Goal: Task Accomplishment & Management: Manage account settings

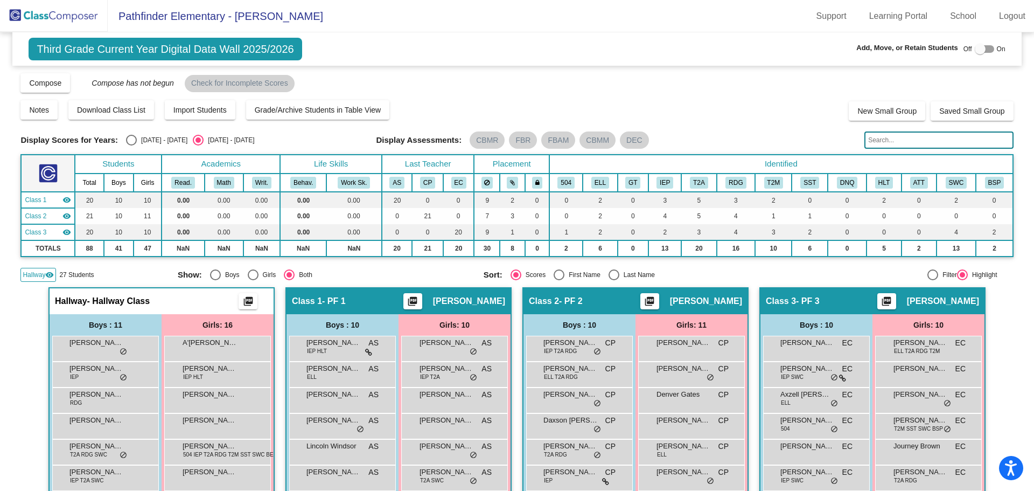
click at [876, 143] on input "text" at bounding box center [939, 139] width 149 height 17
type input "y"
click at [51, 17] on img at bounding box center [54, 16] width 108 height 32
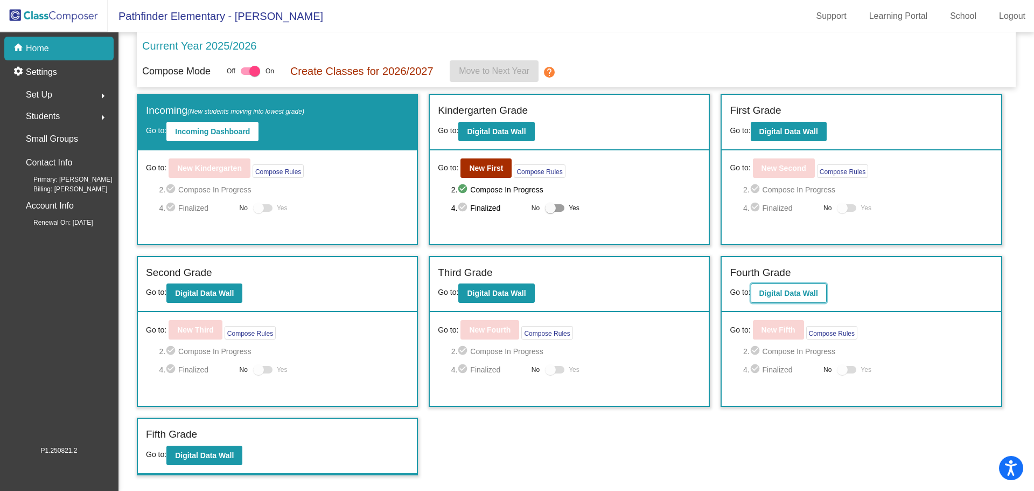
click at [768, 286] on button "Digital Data Wall" at bounding box center [789, 292] width 76 height 19
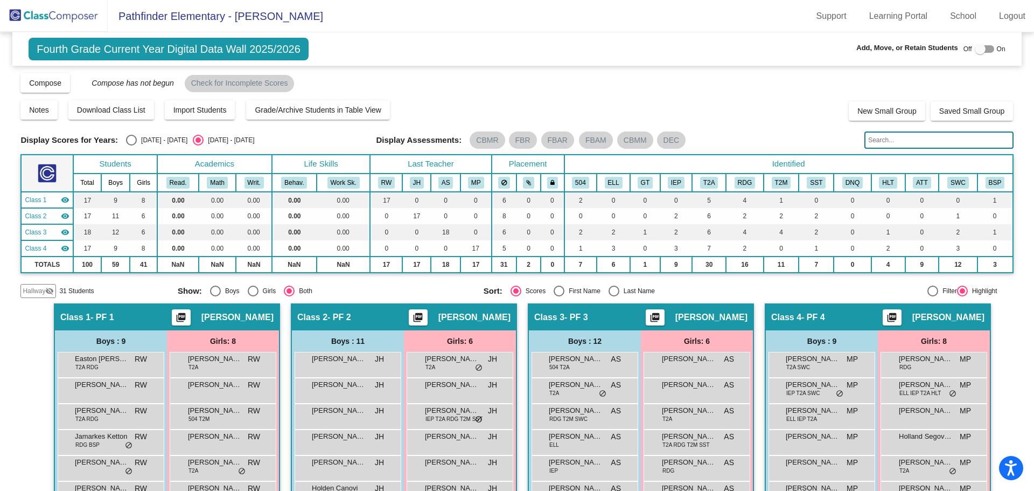
click at [948, 139] on input "text" at bounding box center [939, 139] width 149 height 17
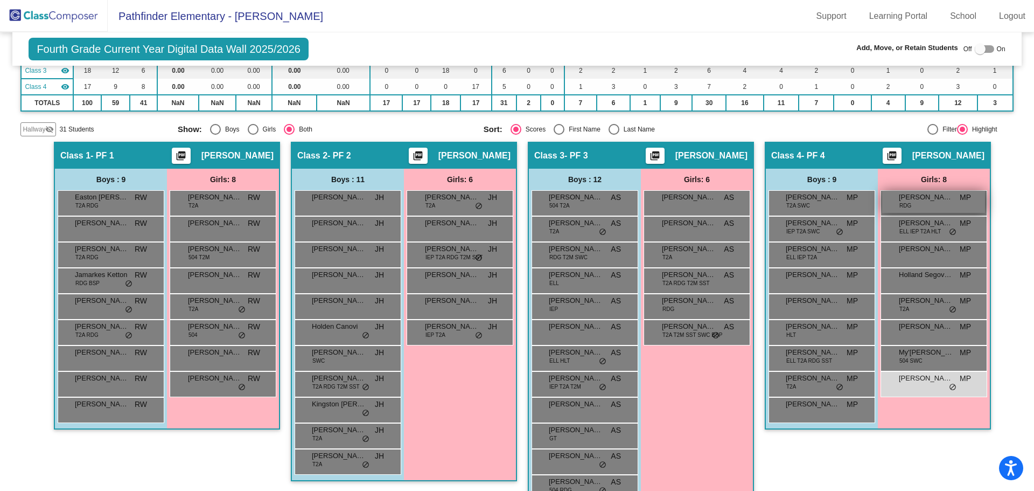
scroll to position [189, 0]
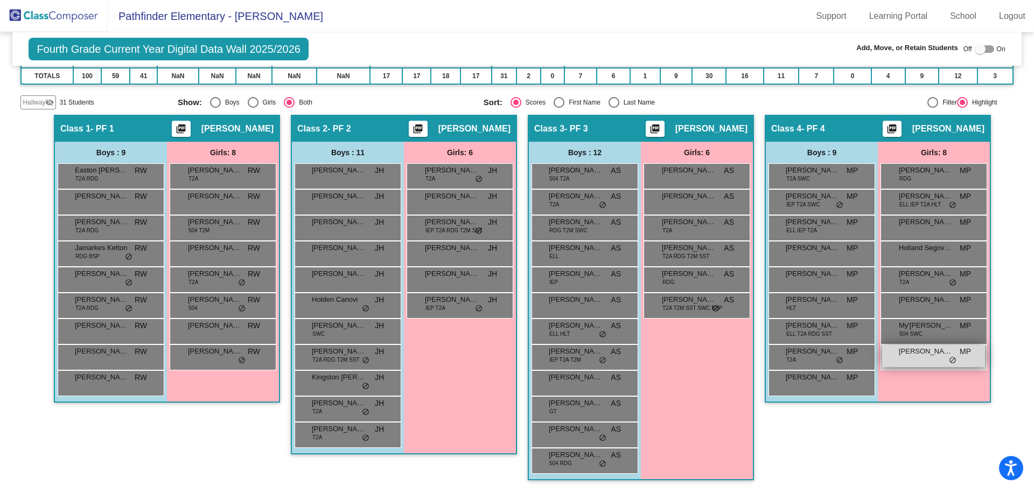
type input "taylay"
click at [928, 350] on span "[PERSON_NAME]" at bounding box center [926, 351] width 54 height 11
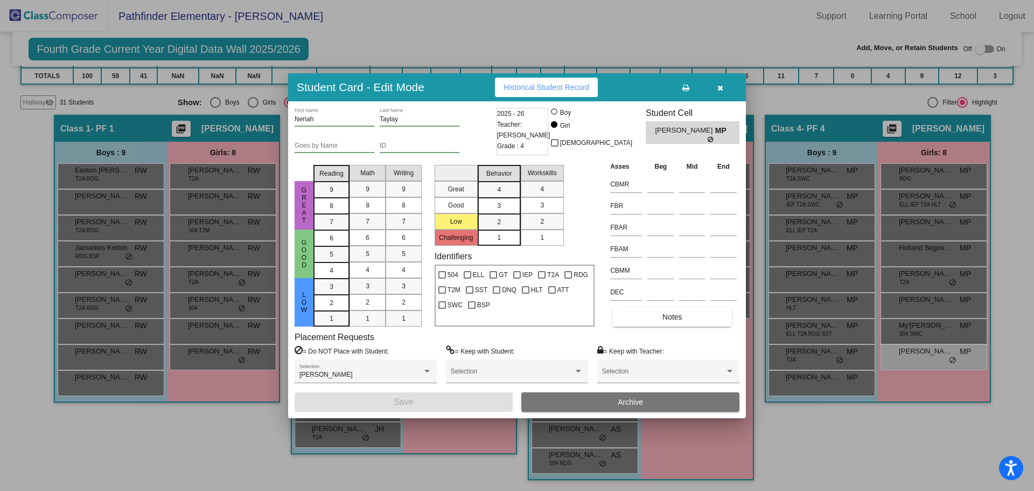
click at [616, 405] on button "Archive" at bounding box center [630, 401] width 218 height 19
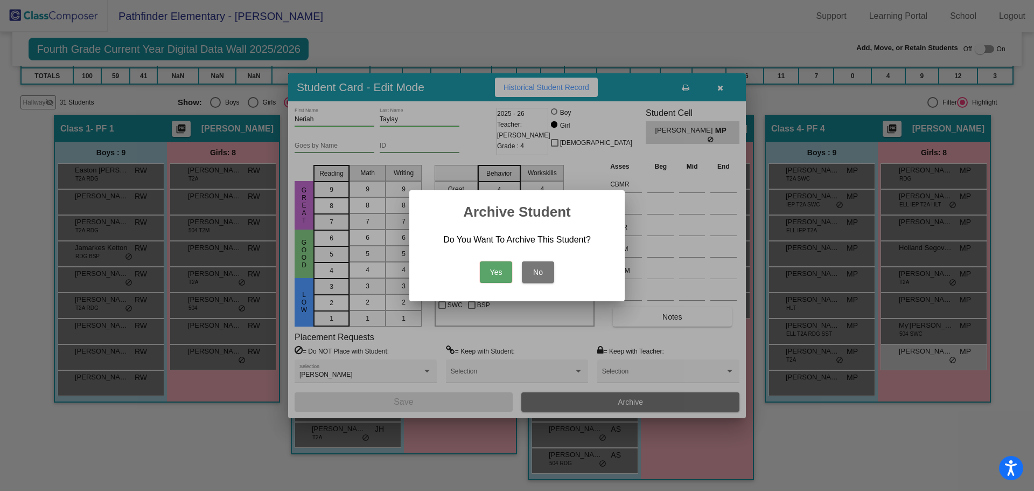
click at [497, 272] on button "Yes" at bounding box center [496, 272] width 32 height 22
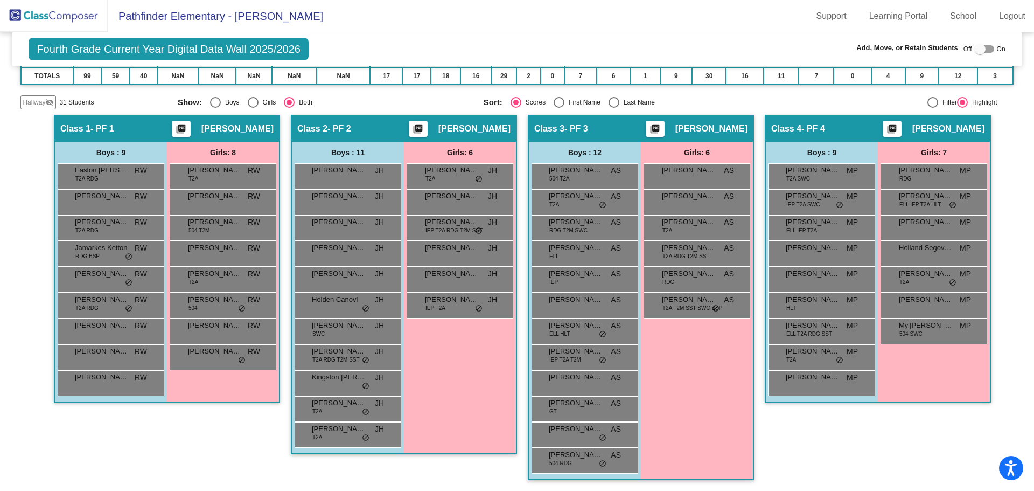
click at [57, 15] on img at bounding box center [54, 16] width 108 height 32
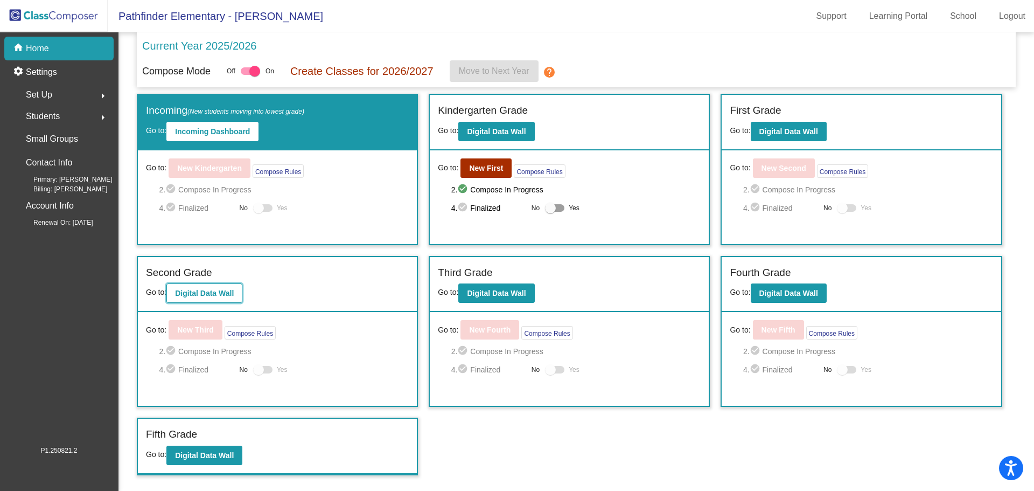
click at [219, 290] on b "Digital Data Wall" at bounding box center [204, 293] width 59 height 9
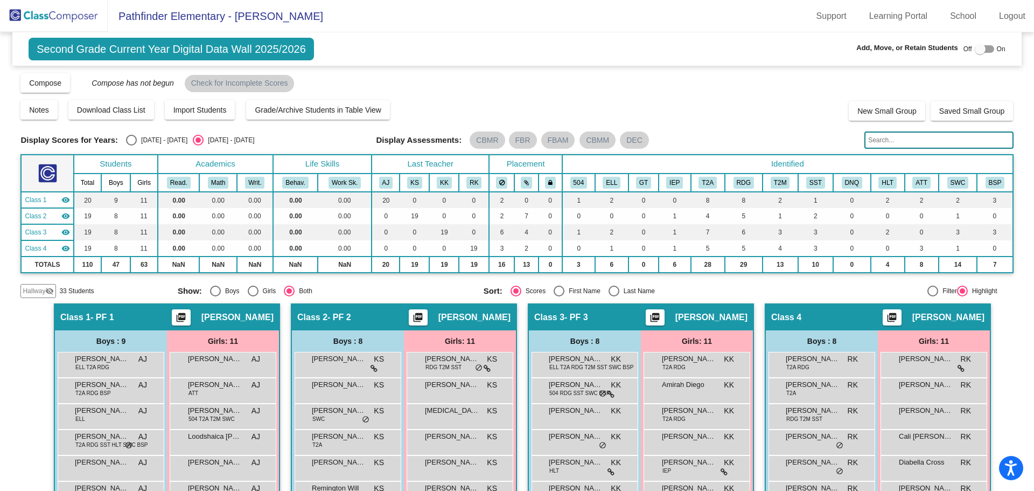
click at [895, 137] on input "text" at bounding box center [939, 139] width 149 height 17
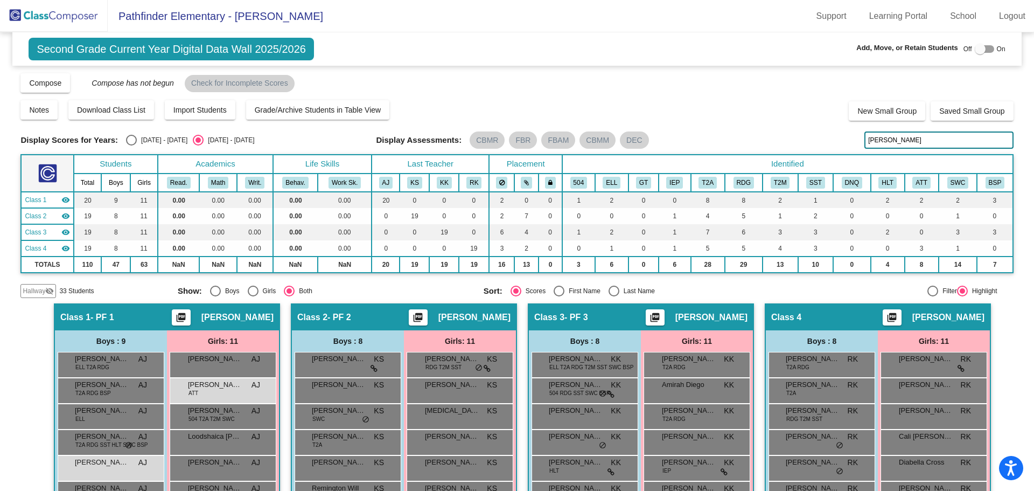
type input "[PERSON_NAME]"
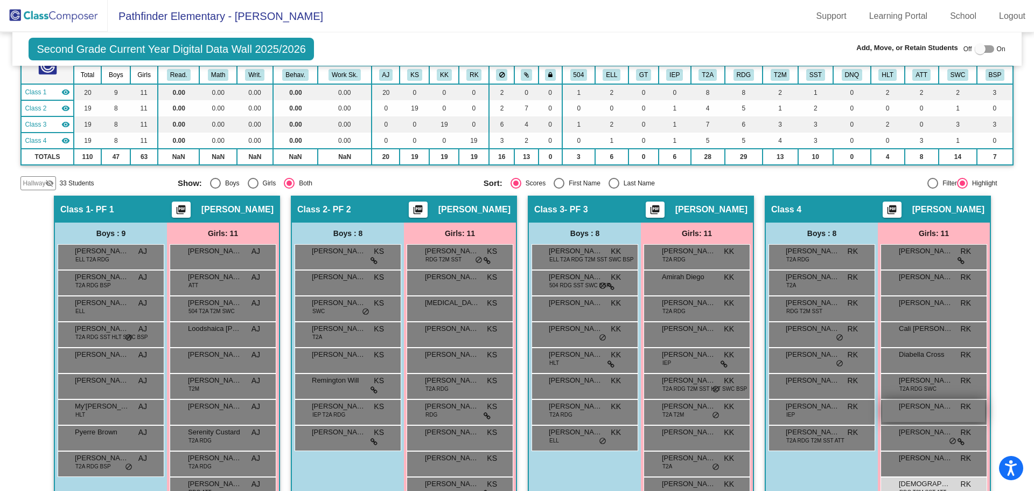
scroll to position [163, 0]
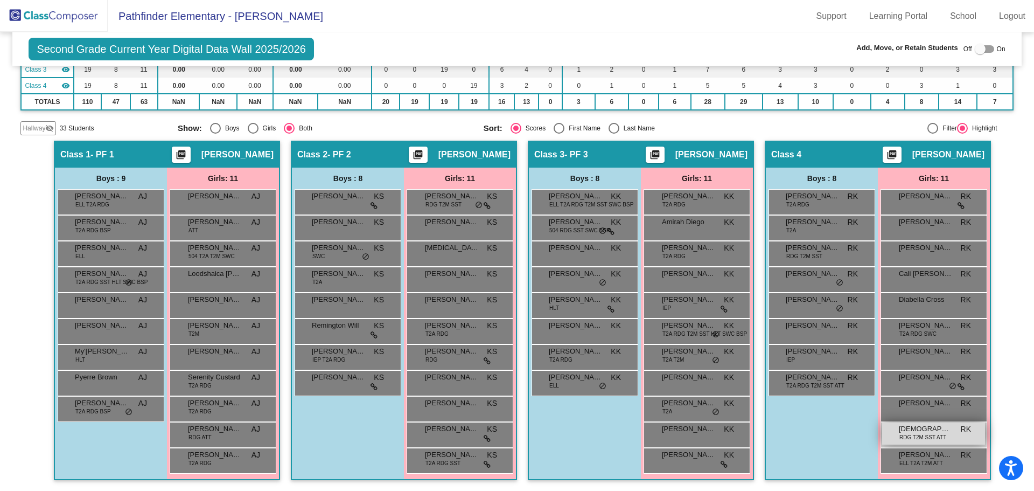
click at [943, 434] on span "RDG T2M SST ATT" at bounding box center [923, 437] width 47 height 8
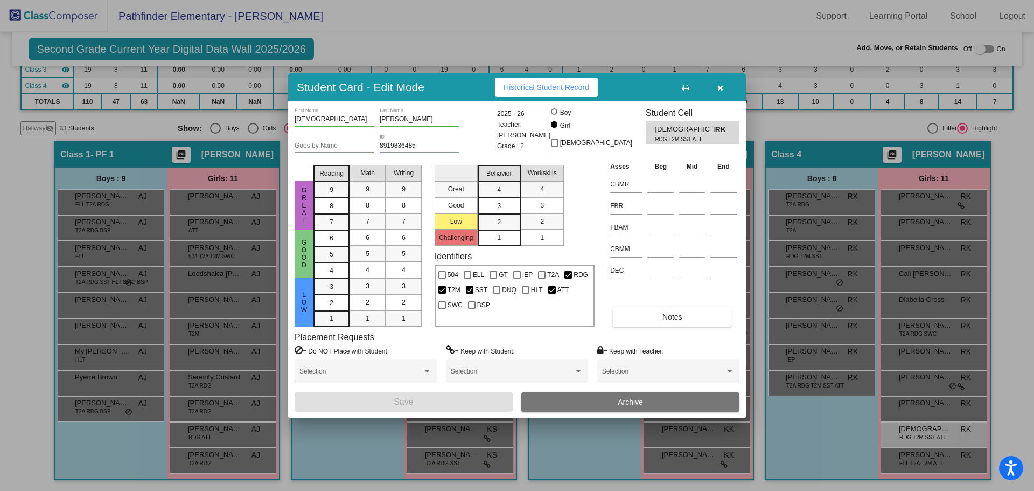
click at [707, 401] on button "Archive" at bounding box center [630, 401] width 218 height 19
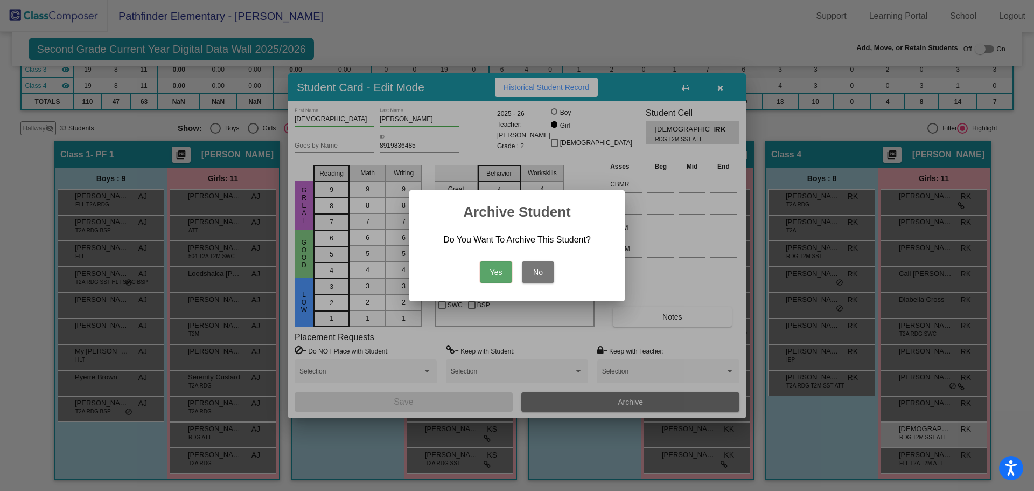
click at [496, 262] on button "Yes" at bounding box center [496, 272] width 32 height 22
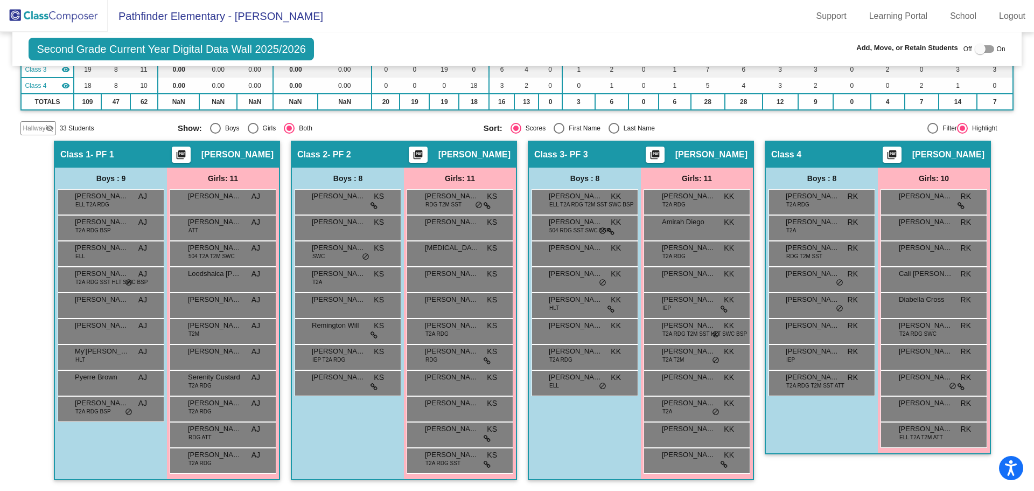
click at [31, 18] on img at bounding box center [54, 16] width 108 height 32
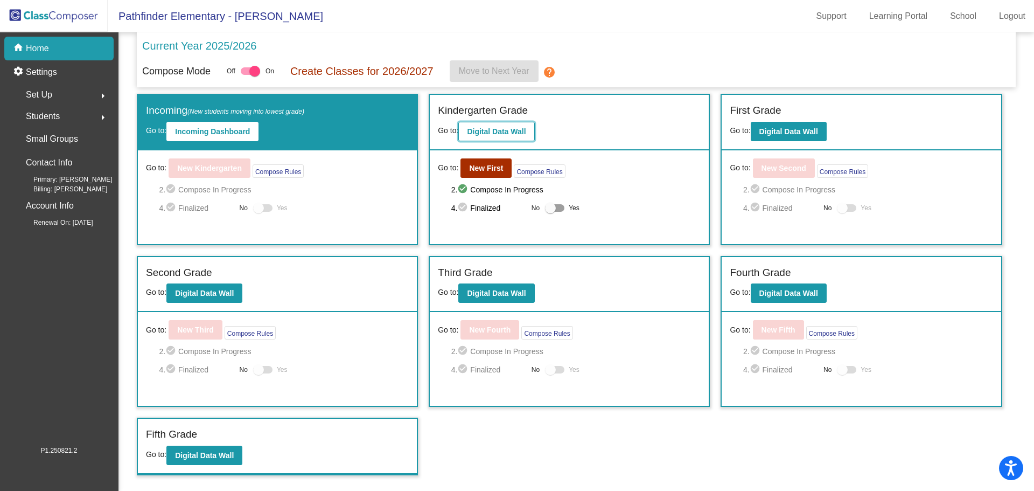
click at [507, 126] on button "Digital Data Wall" at bounding box center [496, 131] width 76 height 19
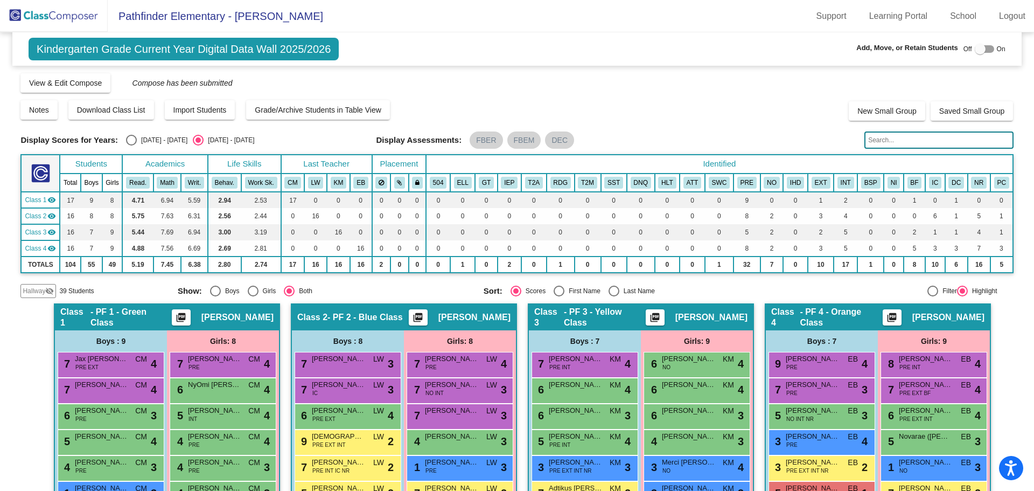
click at [945, 139] on input "text" at bounding box center [939, 139] width 149 height 17
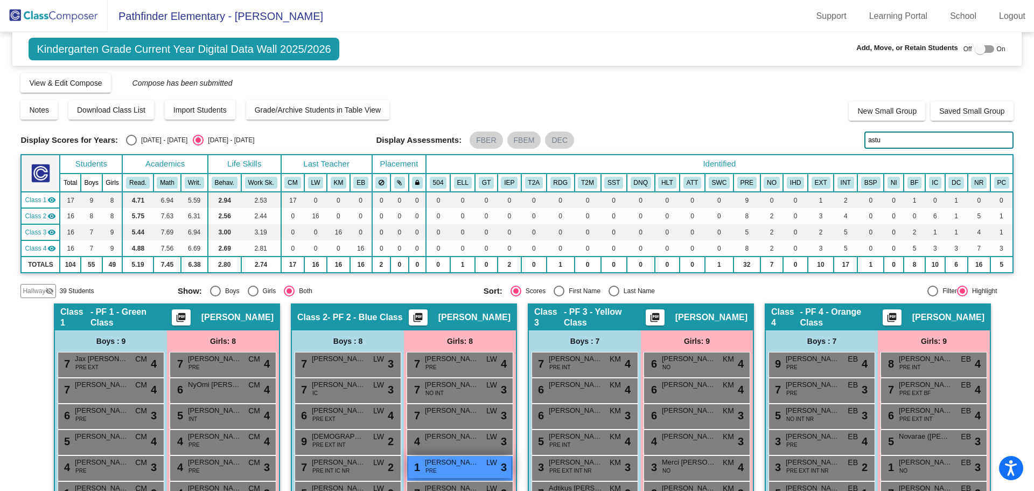
type input "astu"
click at [471, 460] on span "[PERSON_NAME]" at bounding box center [452, 462] width 54 height 11
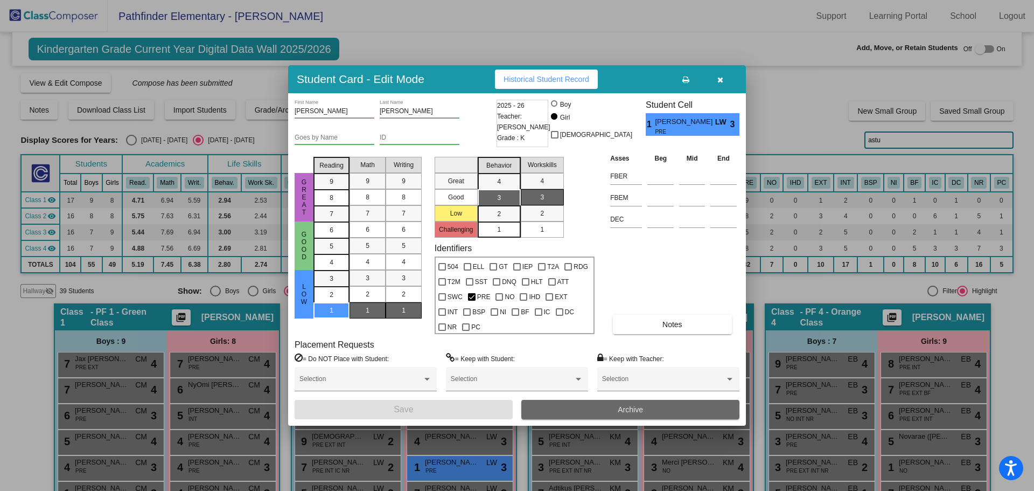
click at [606, 408] on button "Archive" at bounding box center [630, 409] width 218 height 19
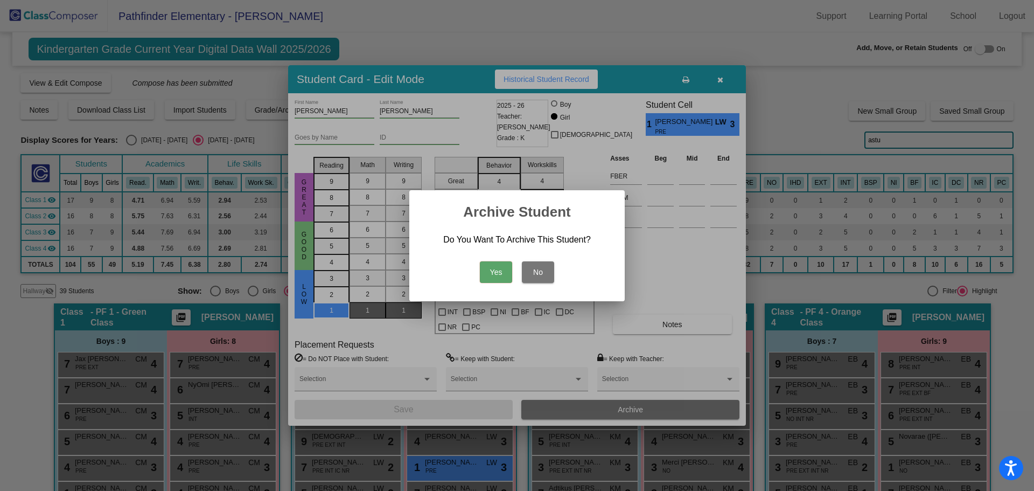
click at [494, 269] on button "Yes" at bounding box center [496, 272] width 32 height 22
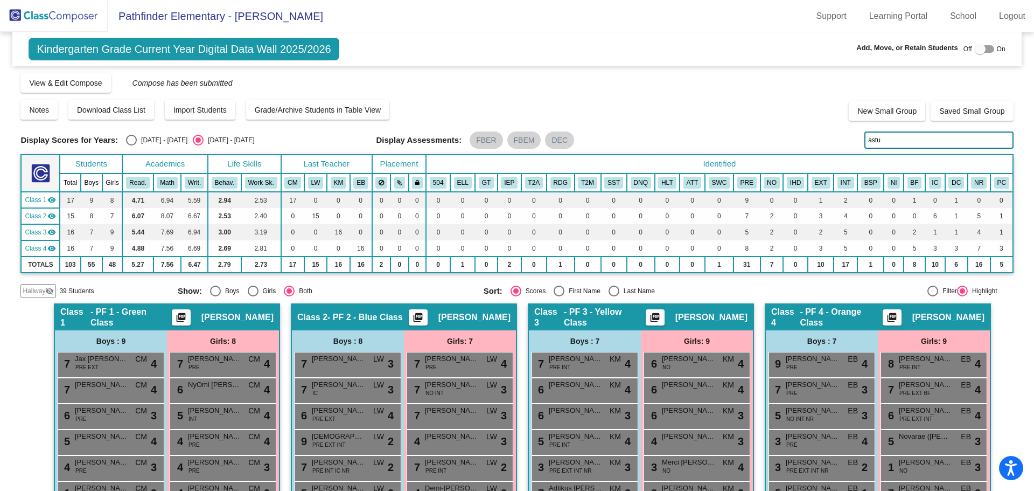
click at [478, 52] on div "Kindergarten Grade Current Year Digital Data Wall 2025/2026 Add, Move, or Retai…" at bounding box center [516, 48] width 1009 height 33
